Goal: Task Accomplishment & Management: Manage account settings

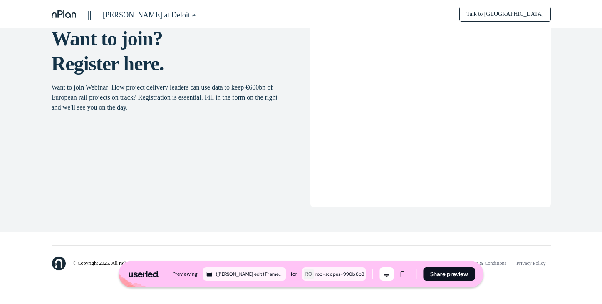
scroll to position [1401, 0]
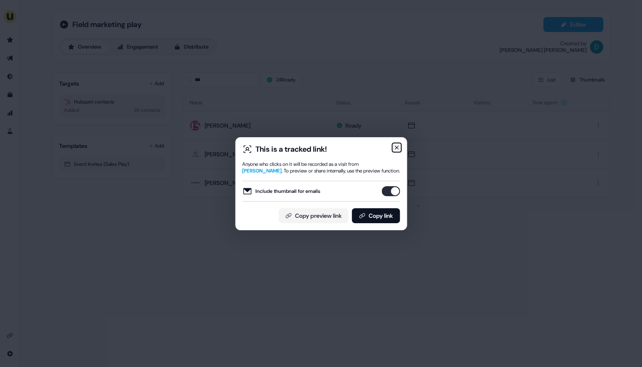
click at [395, 146] on icon "button" at bounding box center [396, 147] width 3 height 3
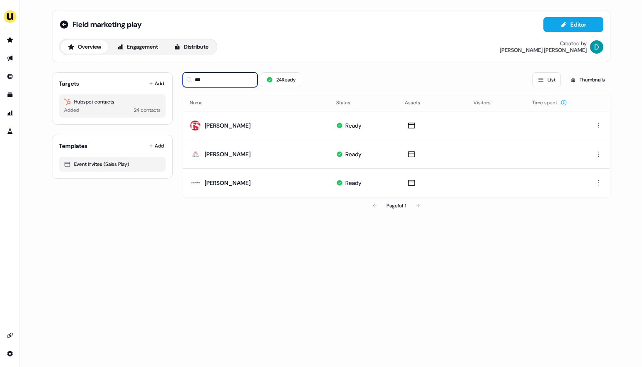
click at [240, 76] on input "***" at bounding box center [220, 79] width 75 height 15
click at [235, 82] on input "***" at bounding box center [220, 79] width 75 height 15
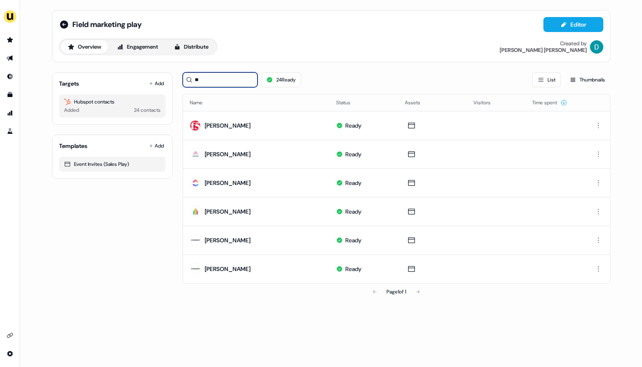
type input "*"
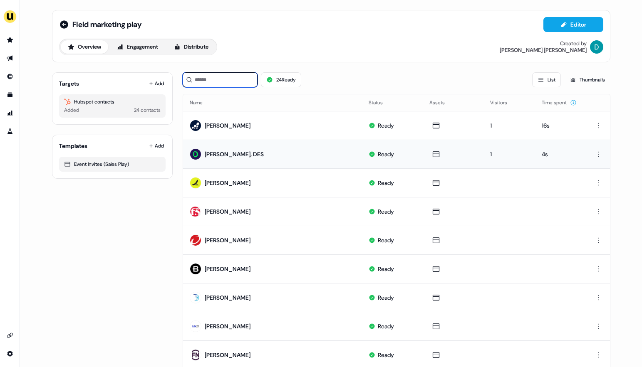
scroll to position [10, 0]
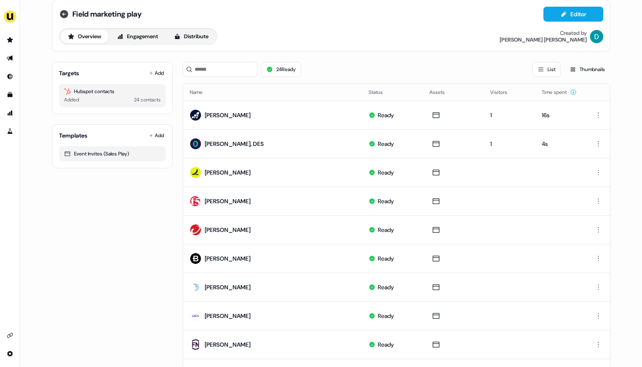
click at [64, 12] on icon at bounding box center [64, 14] width 8 height 8
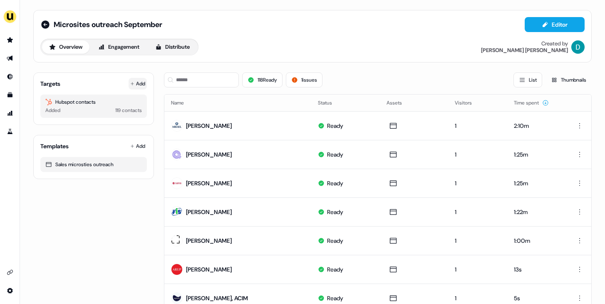
click at [133, 84] on button "Add" at bounding box center [137, 84] width 18 height 12
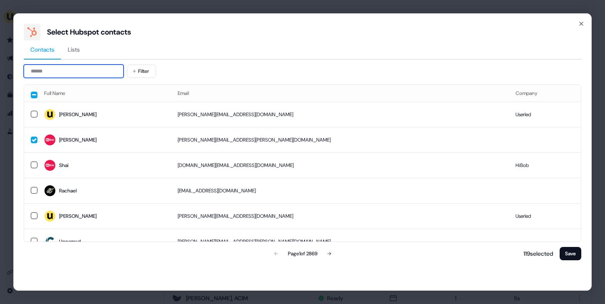
click at [81, 73] on input at bounding box center [74, 70] width 100 height 13
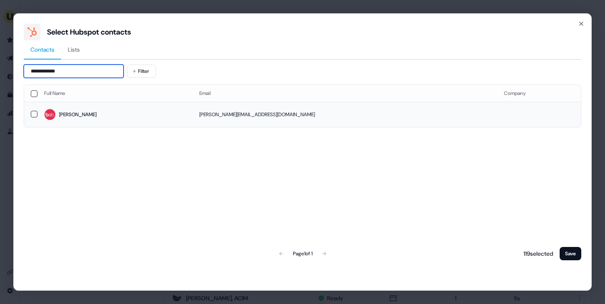
type input "**********"
click at [79, 117] on span "Sophie" at bounding box center [115, 115] width 142 height 12
click at [574, 242] on div "Full Name Email Company Sophie sophie.chesters@hibob.io Page 1 of 1 118 selecte…" at bounding box center [302, 172] width 557 height 177
click at [575, 252] on button "Save" at bounding box center [570, 253] width 22 height 13
click at [567, 252] on button "Save" at bounding box center [570, 253] width 22 height 13
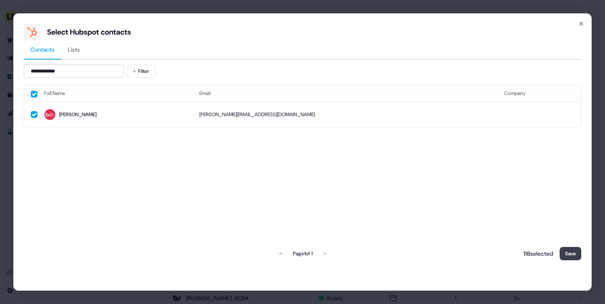
click at [567, 252] on button "Save" at bounding box center [570, 253] width 22 height 13
click at [583, 27] on icon "button" at bounding box center [581, 23] width 7 height 7
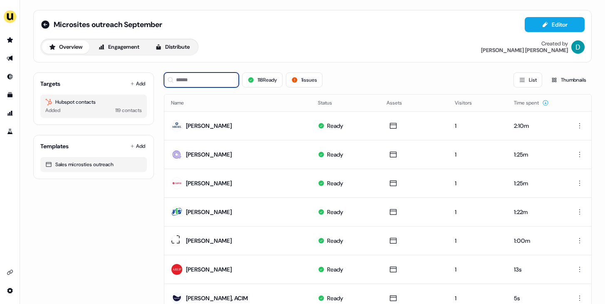
click at [185, 81] on input at bounding box center [201, 79] width 75 height 15
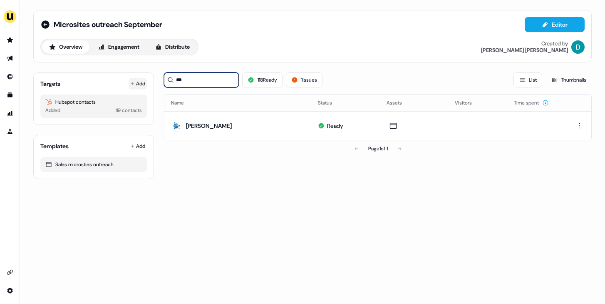
type input "***"
click at [137, 79] on button "Add" at bounding box center [137, 84] width 18 height 12
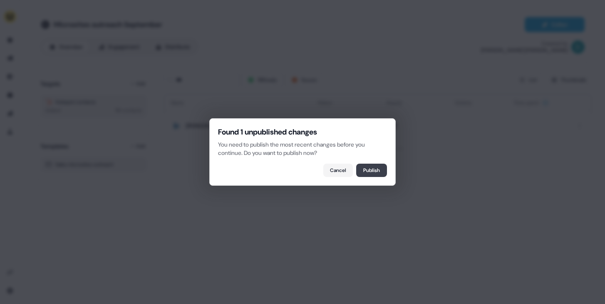
click at [362, 168] on button "Publish" at bounding box center [371, 169] width 31 height 13
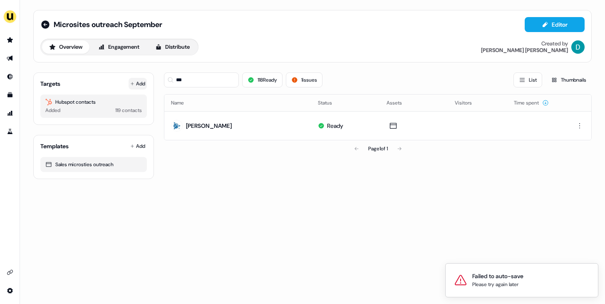
click at [138, 84] on button "Add" at bounding box center [137, 84] width 18 height 12
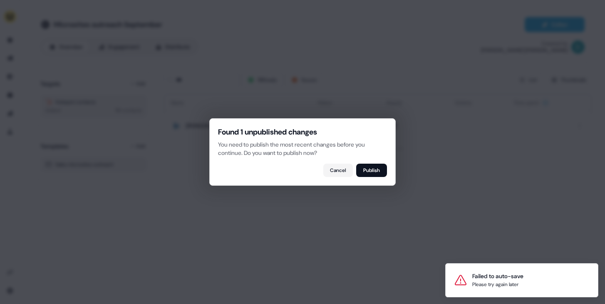
click at [369, 168] on button "Publish" at bounding box center [371, 169] width 31 height 13
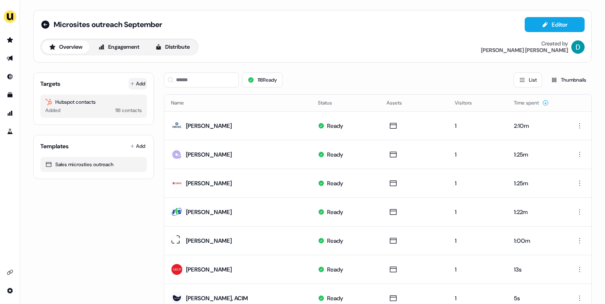
click at [134, 84] on button "Add" at bounding box center [137, 84] width 18 height 12
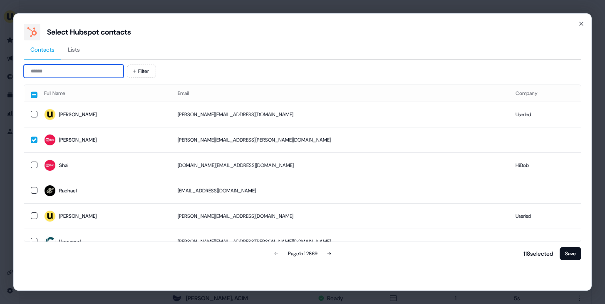
click at [101, 66] on input at bounding box center [74, 70] width 100 height 13
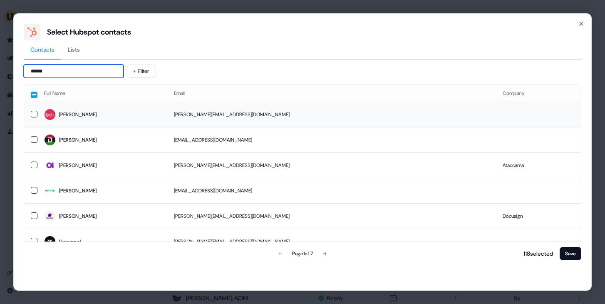
type input "******"
click at [118, 103] on td "Sophie" at bounding box center [102, 113] width 130 height 25
click at [570, 248] on button "Save" at bounding box center [570, 253] width 22 height 13
click at [572, 256] on button "Save" at bounding box center [570, 253] width 22 height 13
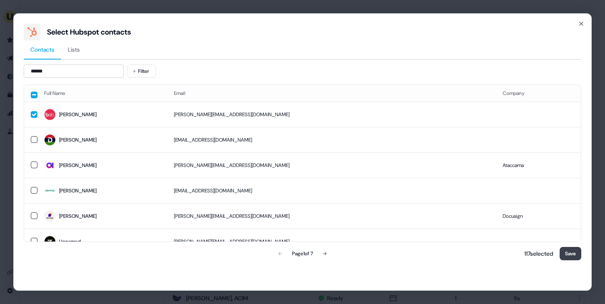
click at [572, 256] on button "Save" at bounding box center [570, 253] width 22 height 13
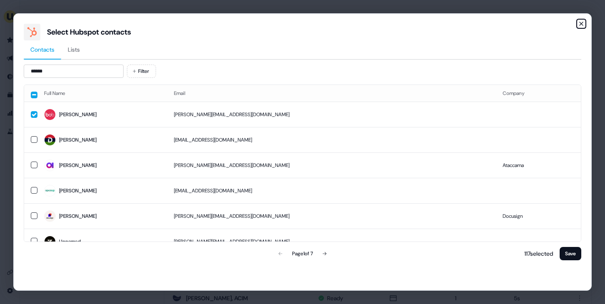
click at [579, 24] on icon "button" at bounding box center [581, 23] width 7 height 7
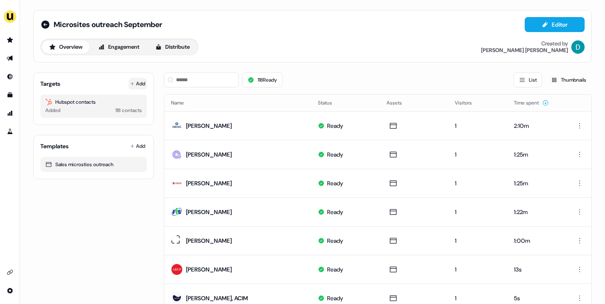
click at [128, 85] on button "Add" at bounding box center [137, 84] width 18 height 12
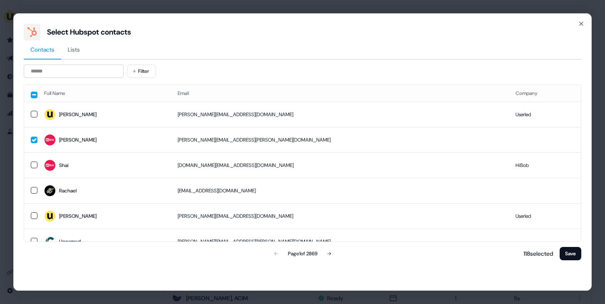
drag, startPoint x: 28, startPoint y: 62, endPoint x: 42, endPoint y: 71, distance: 16.1
click at [28, 62] on div "Contacts Lists Filter Full Name Email Company David david@userled.io Userled Ka…" at bounding box center [302, 150] width 557 height 221
click at [42, 71] on input at bounding box center [74, 70] width 100 height 13
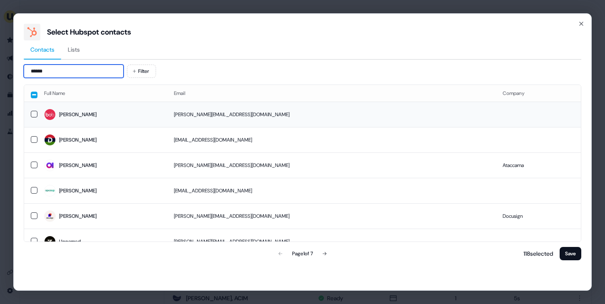
type input "******"
click at [79, 112] on span "Sophie" at bounding box center [102, 115] width 116 height 12
click at [572, 254] on button "Save" at bounding box center [570, 253] width 22 height 13
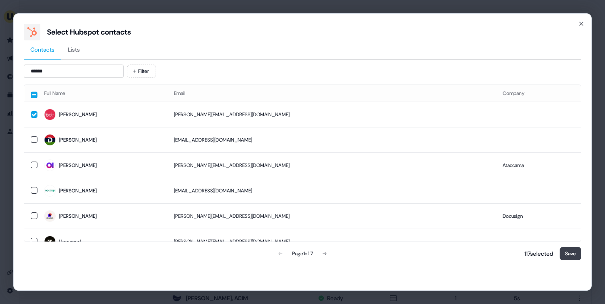
click at [573, 254] on button "Save" at bounding box center [570, 253] width 22 height 13
click at [574, 255] on button "Save" at bounding box center [570, 253] width 22 height 13
click at [576, 21] on div "Select Hubspot contacts Contacts Lists ****** Filter Full Name Email Company So…" at bounding box center [302, 151] width 578 height 277
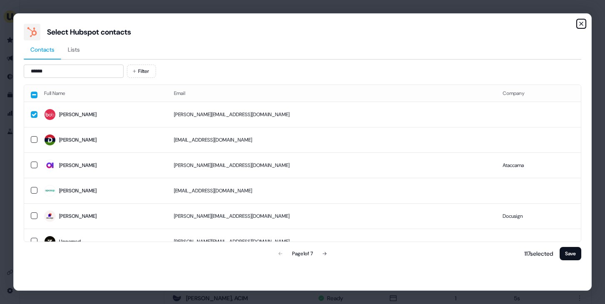
click at [581, 21] on icon "button" at bounding box center [581, 23] width 7 height 7
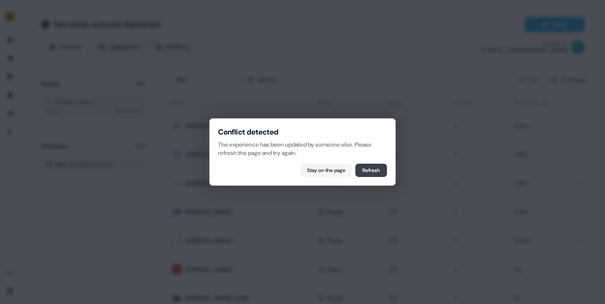
click at [361, 173] on button "Refresh" at bounding box center [371, 169] width 32 height 13
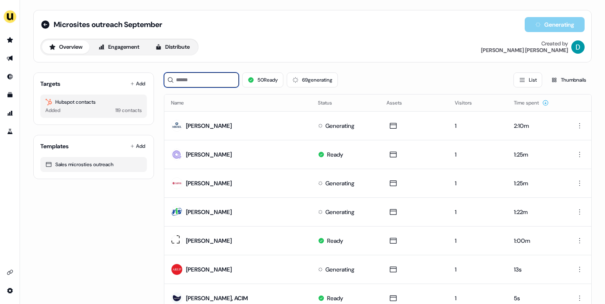
click at [202, 81] on input at bounding box center [201, 79] width 75 height 15
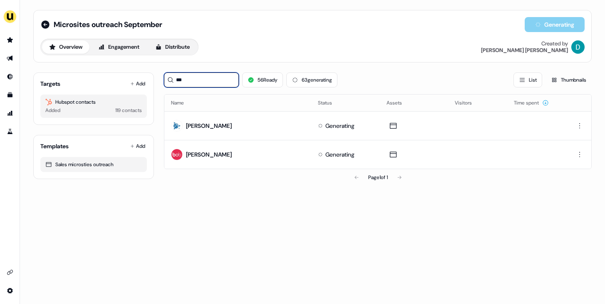
type input "***"
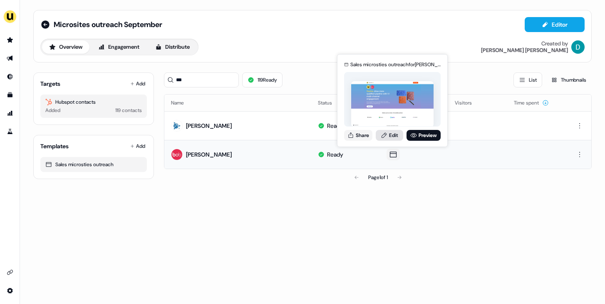
click at [390, 133] on link "Edit" at bounding box center [389, 135] width 27 height 11
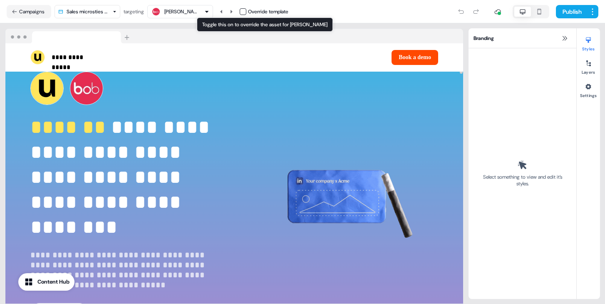
click at [245, 11] on button "button" at bounding box center [243, 11] width 7 height 7
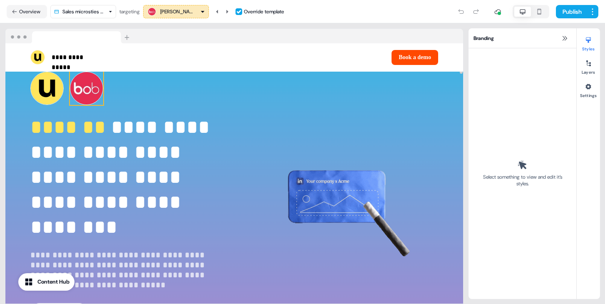
click at [100, 82] on img at bounding box center [86, 88] width 33 height 33
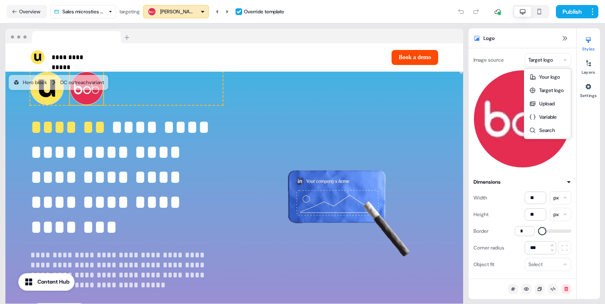
click at [538, 64] on html "**********" at bounding box center [302, 152] width 605 height 304
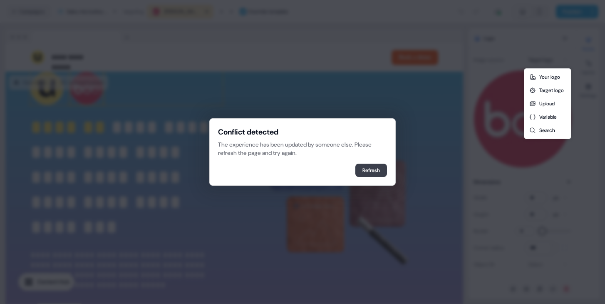
click at [364, 169] on button "Refresh" at bounding box center [371, 169] width 32 height 13
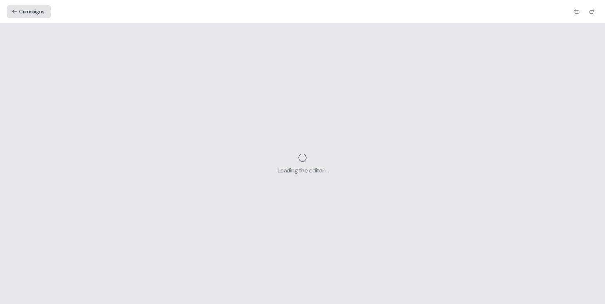
click at [34, 10] on button "Campaigns" at bounding box center [29, 11] width 44 height 13
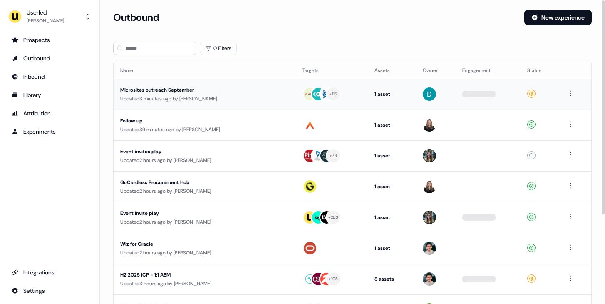
click at [242, 95] on div "Updated 3 minutes ago by [PERSON_NAME]" at bounding box center [204, 98] width 169 height 8
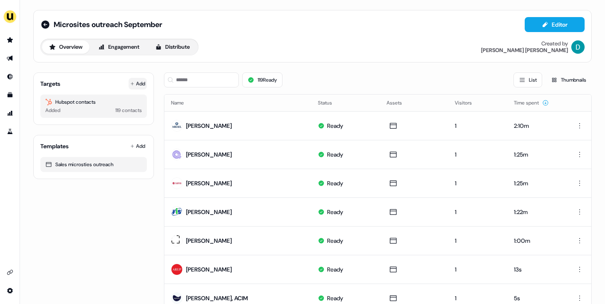
click at [128, 88] on button "Add" at bounding box center [137, 84] width 18 height 12
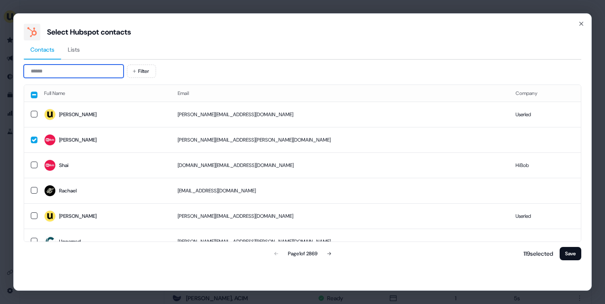
click at [65, 69] on input at bounding box center [74, 70] width 100 height 13
click at [584, 25] on icon "button" at bounding box center [581, 23] width 7 height 7
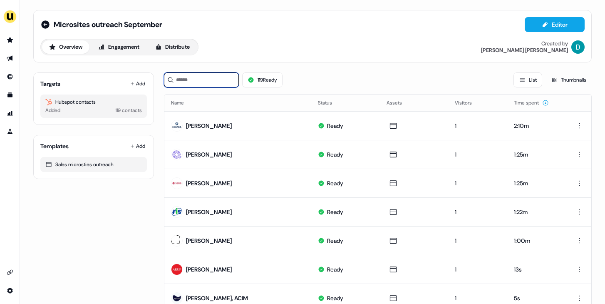
click at [200, 84] on input at bounding box center [201, 79] width 75 height 15
type input "*"
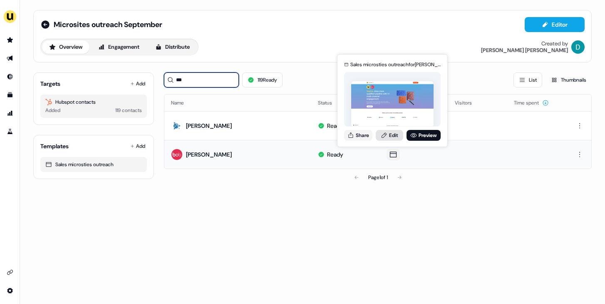
type input "***"
click at [381, 132] on icon at bounding box center [384, 135] width 7 height 7
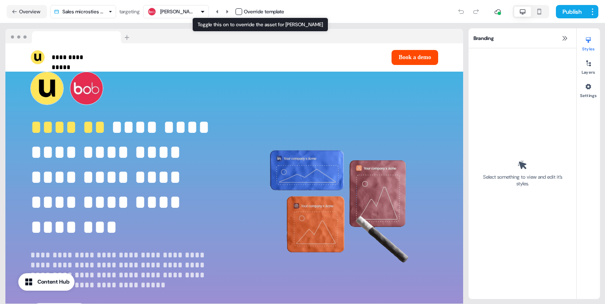
click at [243, 14] on div "Override template" at bounding box center [259, 11] width 49 height 8
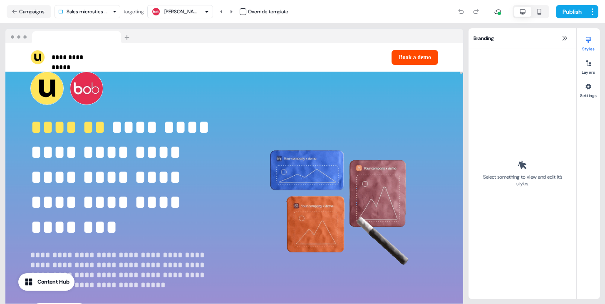
click at [244, 14] on button "button" at bounding box center [243, 11] width 7 height 7
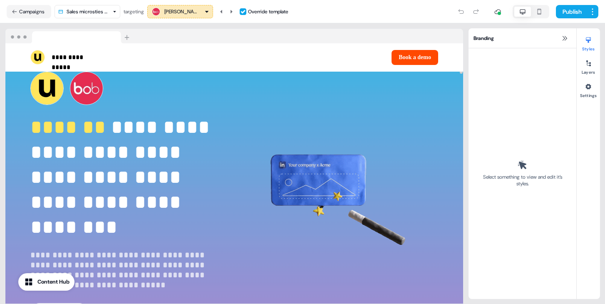
click at [245, 12] on button "button" at bounding box center [243, 11] width 7 height 7
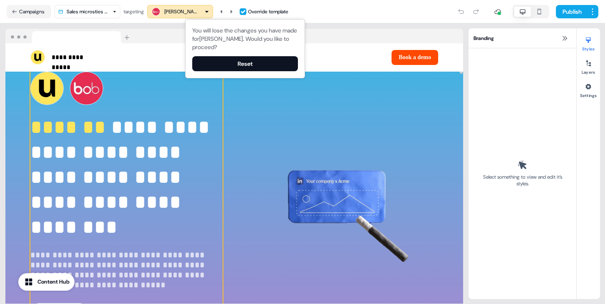
click at [173, 108] on div "**********" at bounding box center [126, 197] width 192 height 250
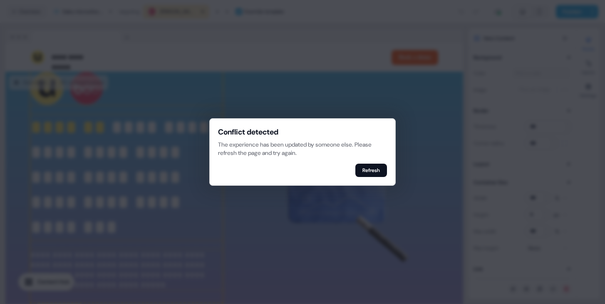
click at [383, 168] on button "Refresh" at bounding box center [371, 169] width 32 height 13
